Goal: Information Seeking & Learning: Learn about a topic

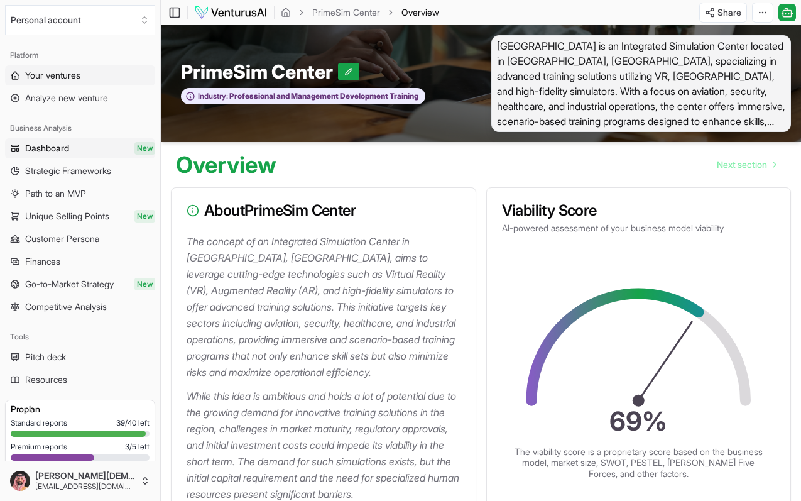
click at [65, 75] on span "Your ventures" at bounding box center [52, 75] width 55 height 13
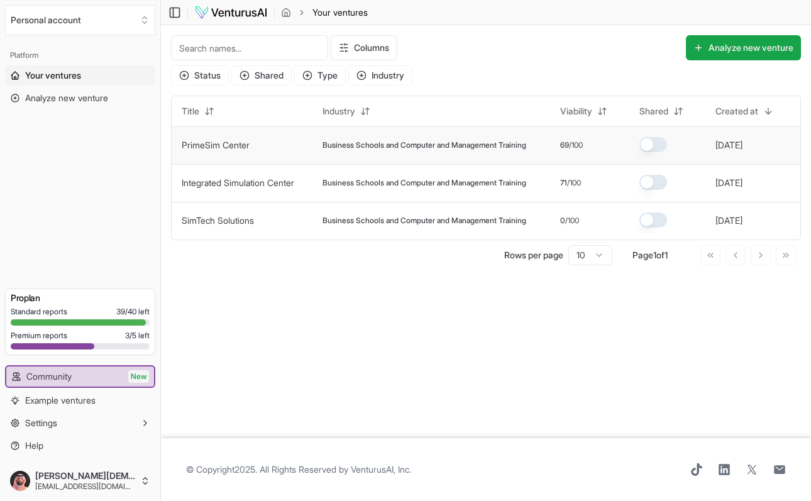
click at [209, 144] on link "PrimeSim Center" at bounding box center [216, 145] width 68 height 11
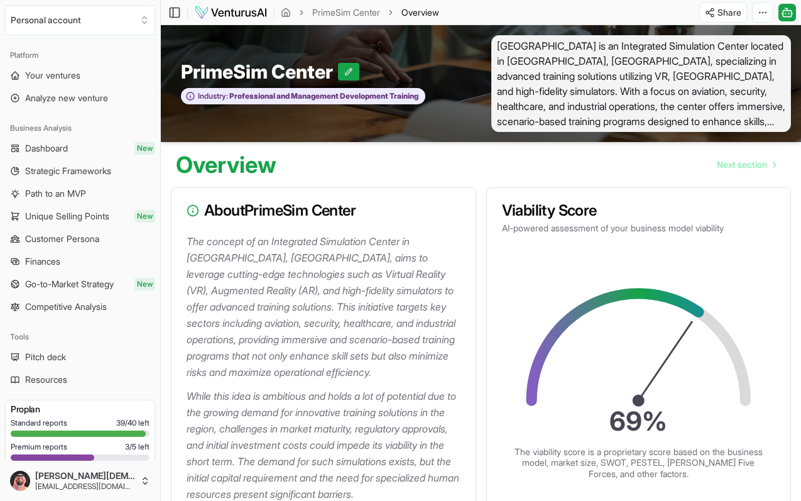
scroll to position [2859, 0]
click at [91, 153] on link "Dashboard New" at bounding box center [80, 148] width 150 height 20
click at [424, 13] on span "Overview" at bounding box center [421, 12] width 38 height 13
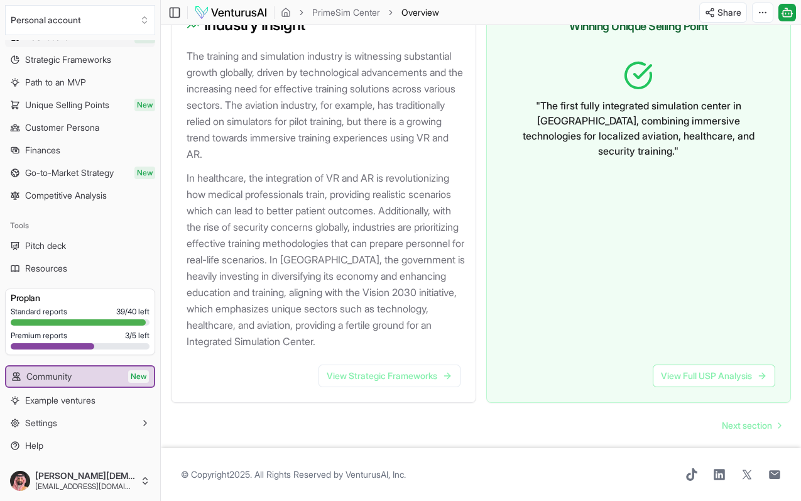
scroll to position [1414, 0]
click at [756, 432] on link "Next section" at bounding box center [751, 425] width 79 height 25
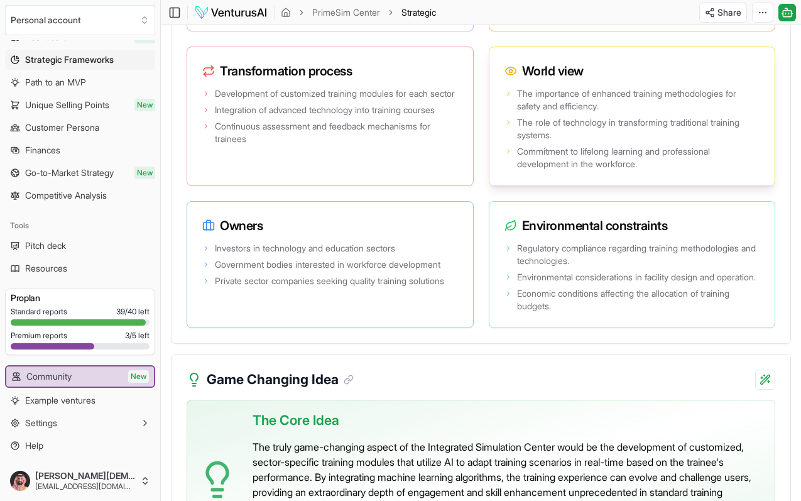
scroll to position [2918, 0]
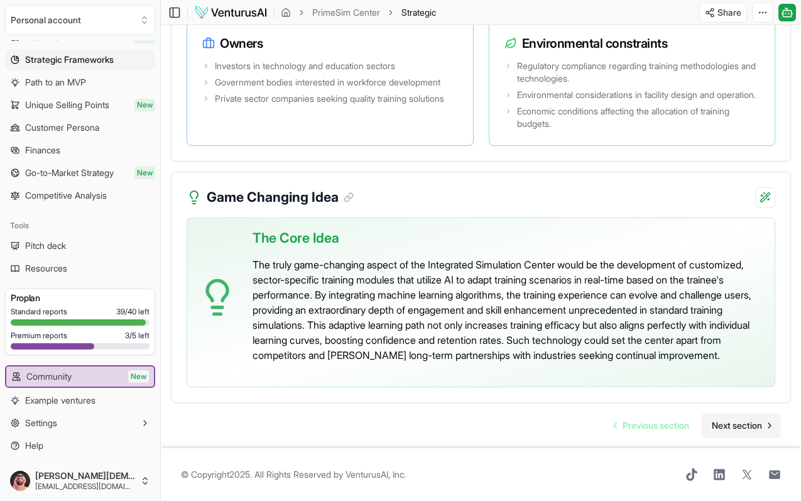
click at [737, 427] on span "Next section" at bounding box center [737, 425] width 50 height 13
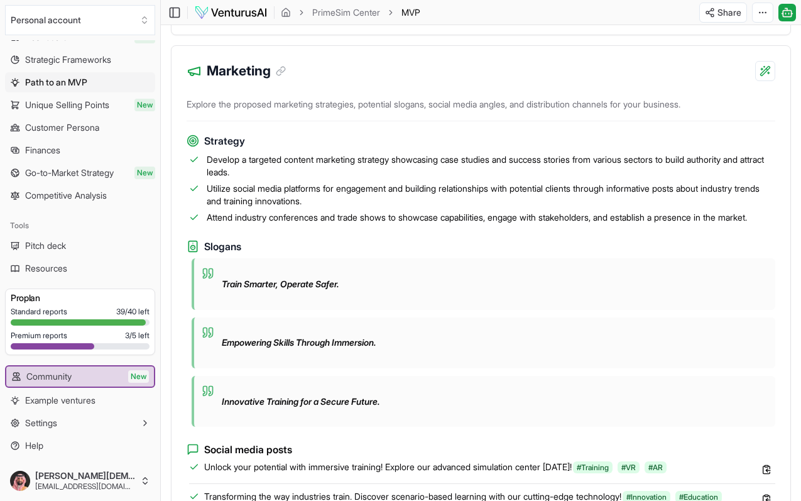
scroll to position [1444, 0]
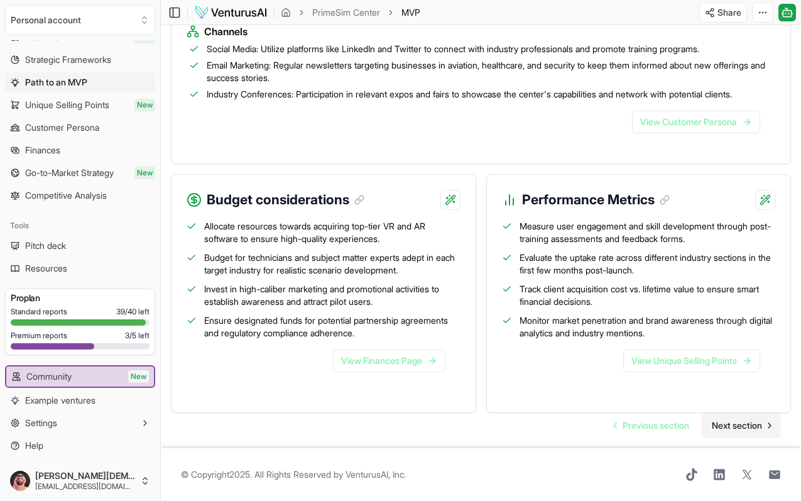
click at [720, 427] on span "Next section" at bounding box center [737, 425] width 50 height 13
